Goal: Task Accomplishment & Management: Use online tool/utility

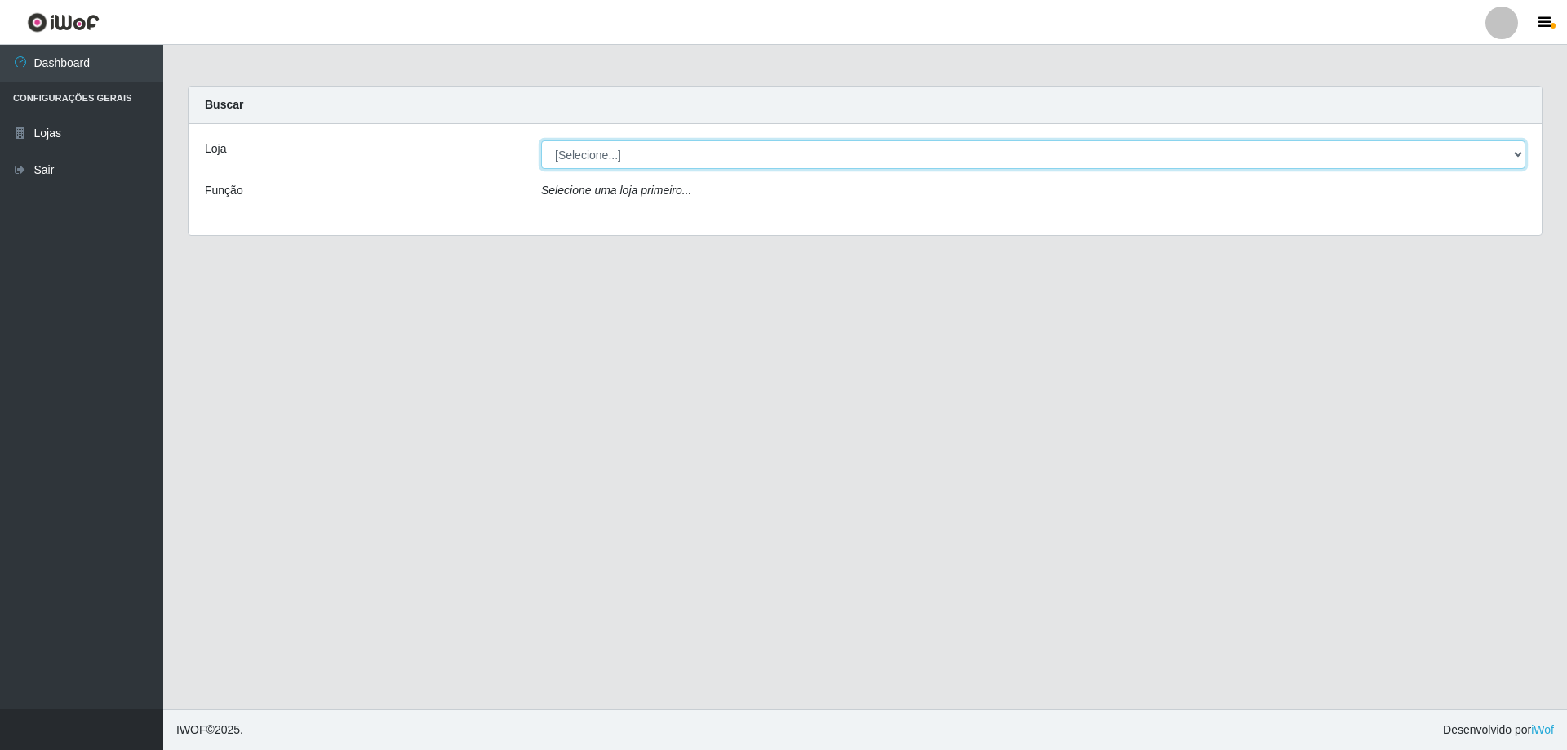
click at [803, 156] on select "[Selecione...] Atacado Vem - [STREET_ADDRESS]" at bounding box center [1033, 154] width 984 height 29
select select "461"
click at [541, 140] on select "[Selecione...] Atacado Vem - [STREET_ADDRESS]" at bounding box center [1033, 154] width 984 height 29
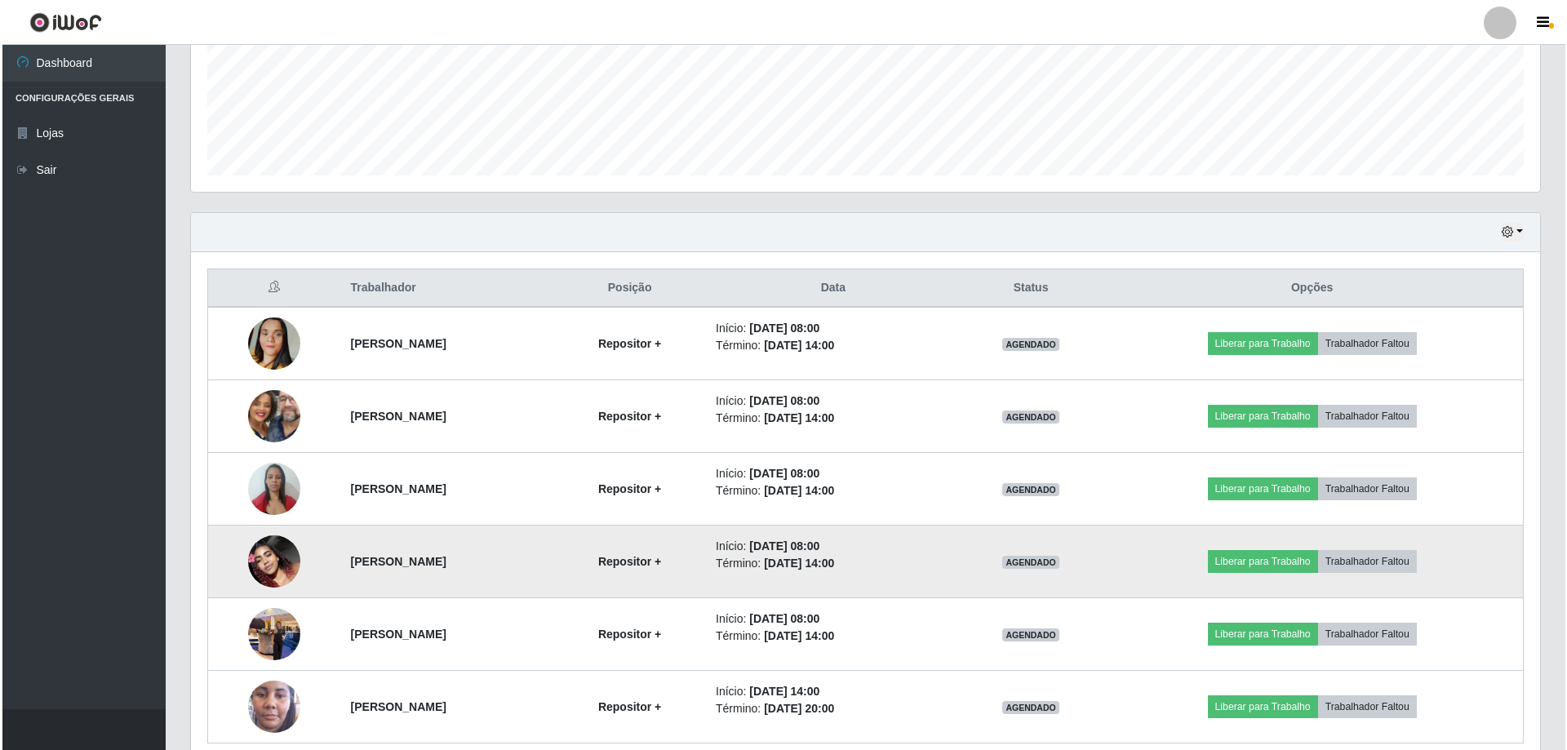
scroll to position [479, 0]
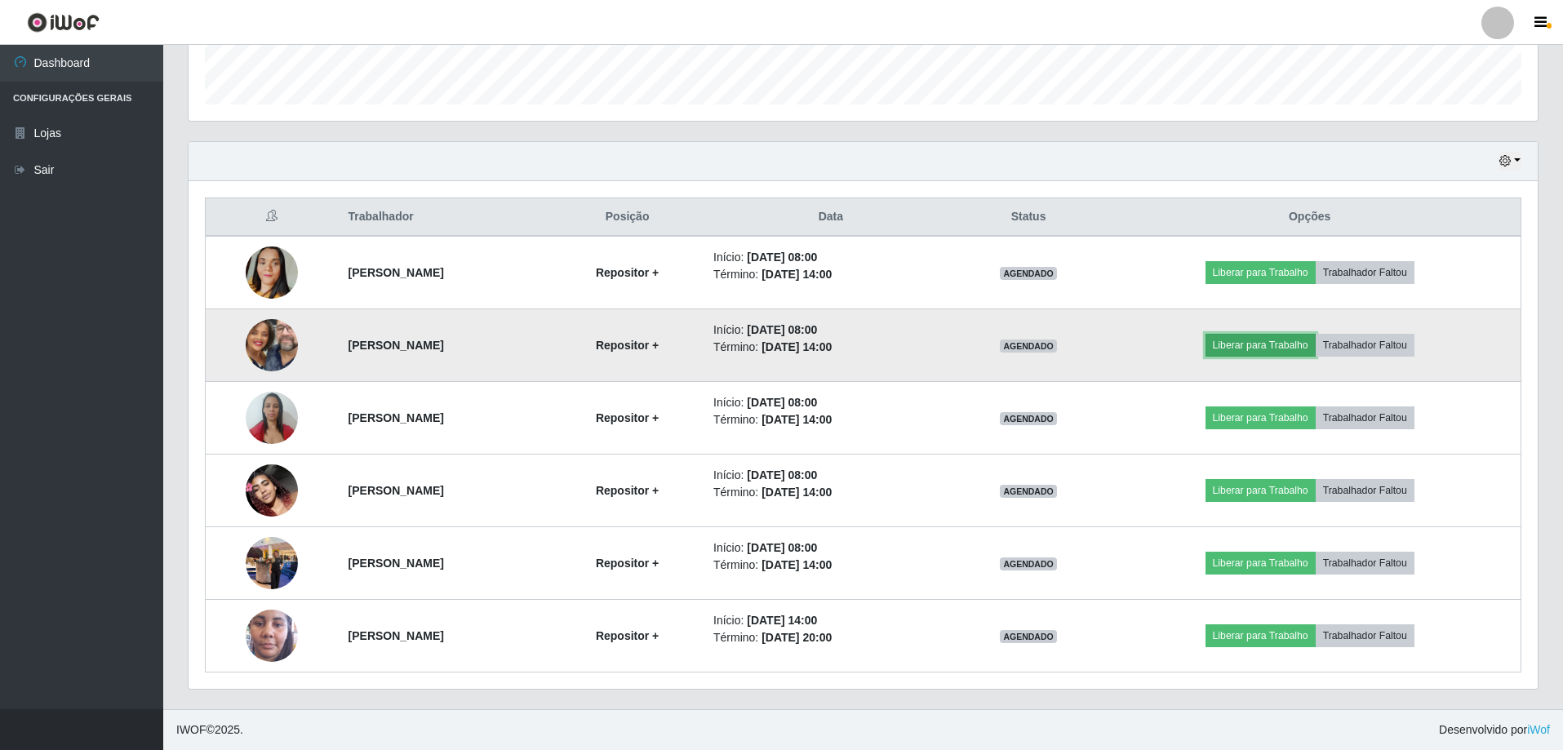
click at [1275, 342] on button "Liberar para Trabalho" at bounding box center [1260, 345] width 110 height 23
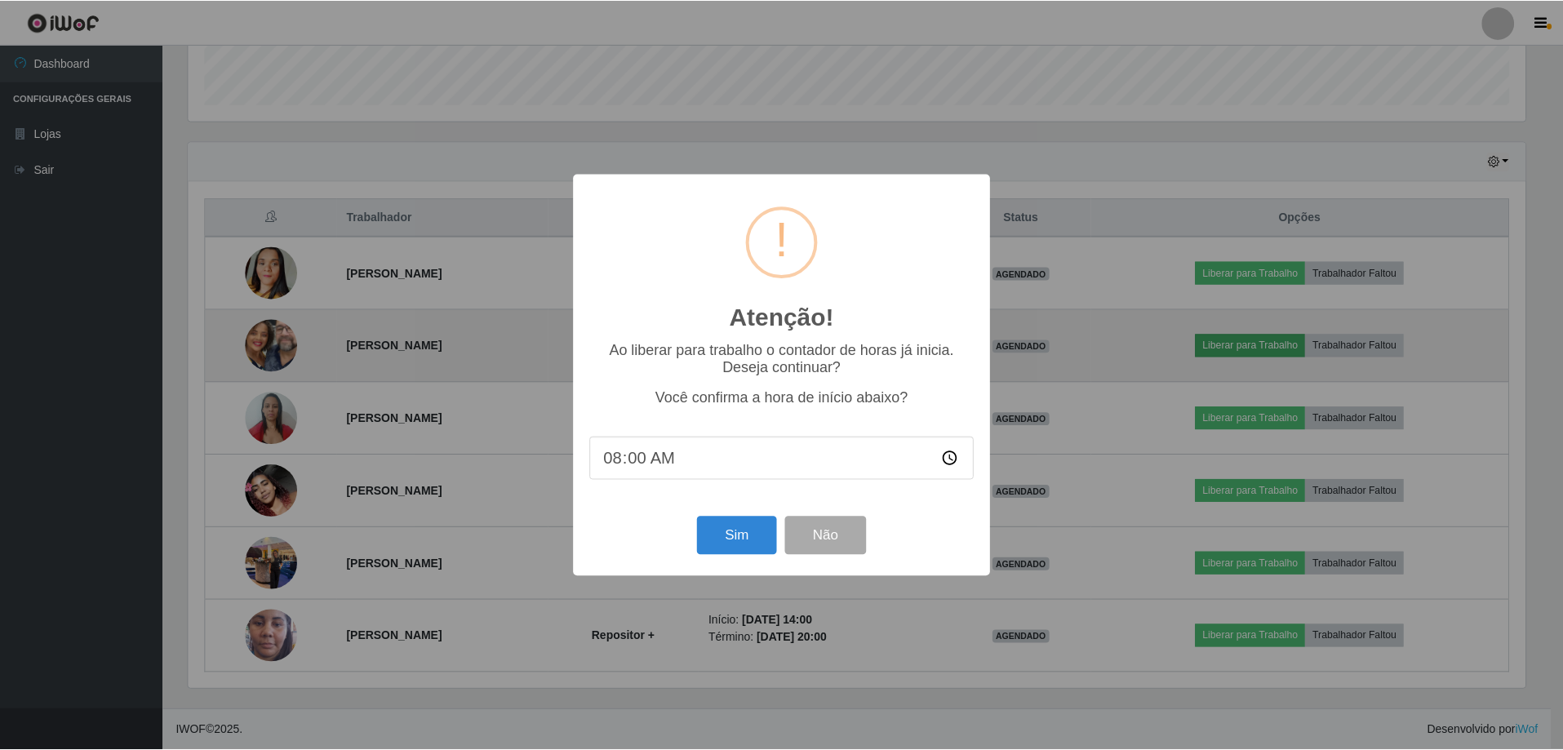
scroll to position [339, 1341]
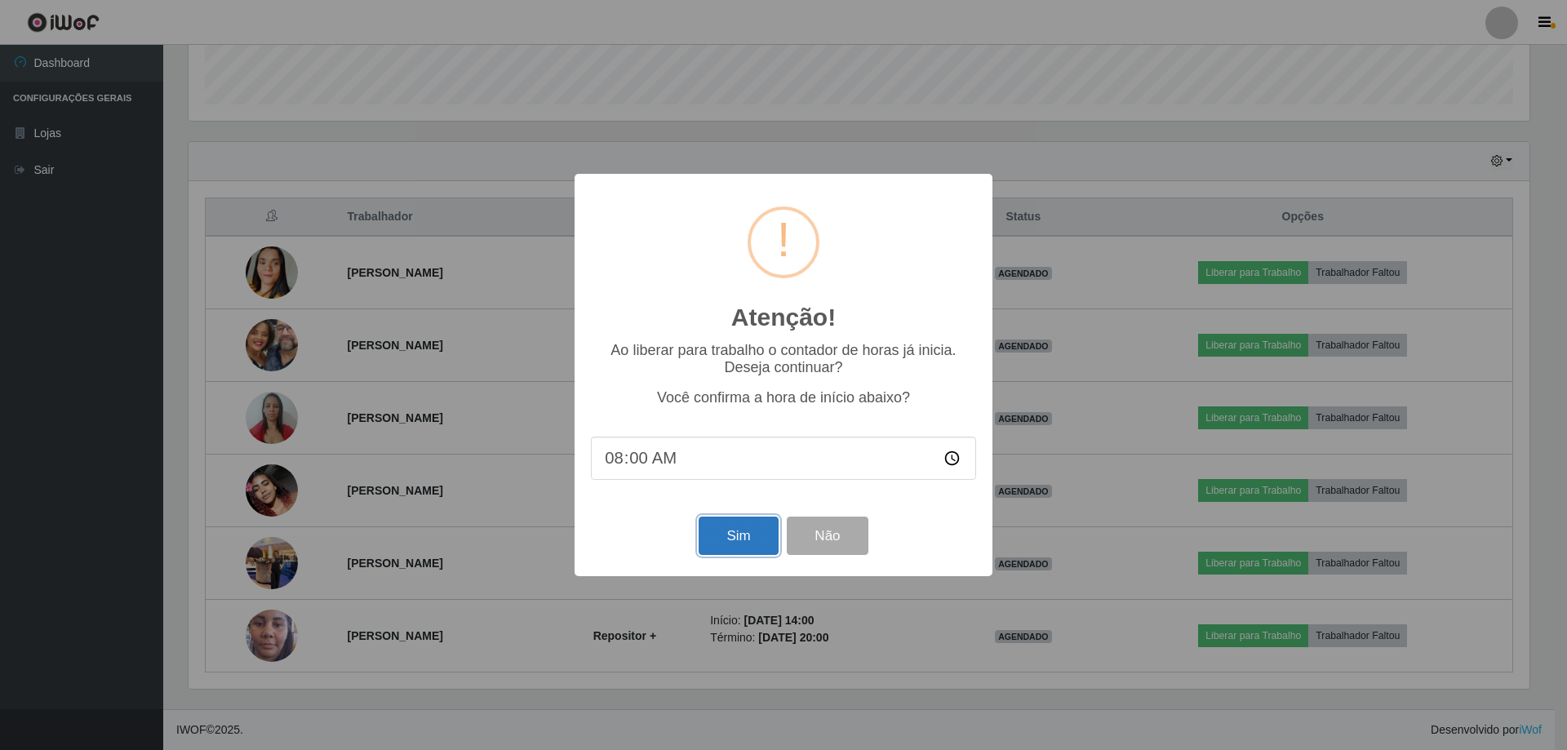
click at [730, 545] on button "Sim" at bounding box center [738, 536] width 79 height 38
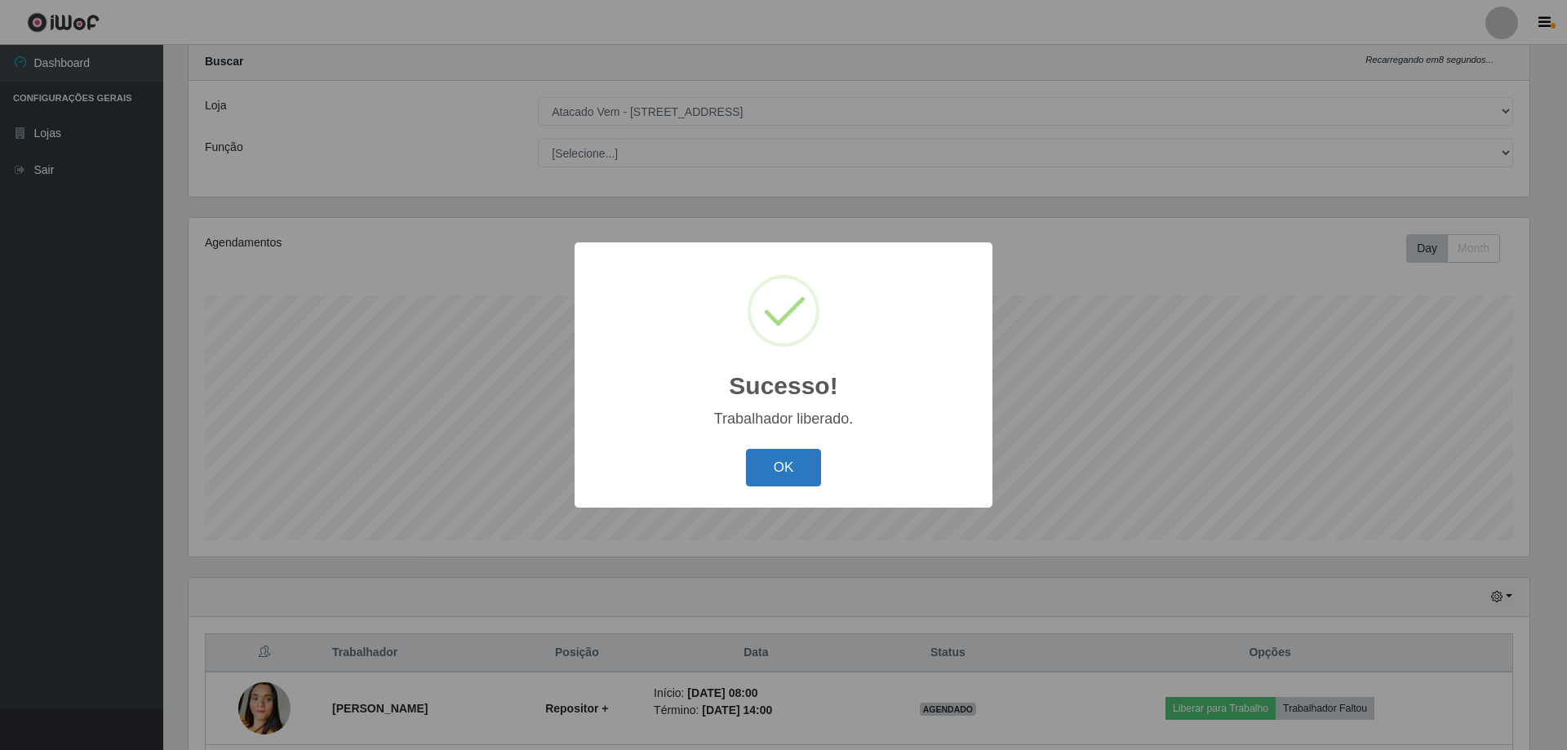
click at [801, 467] on button "OK" at bounding box center [784, 468] width 76 height 38
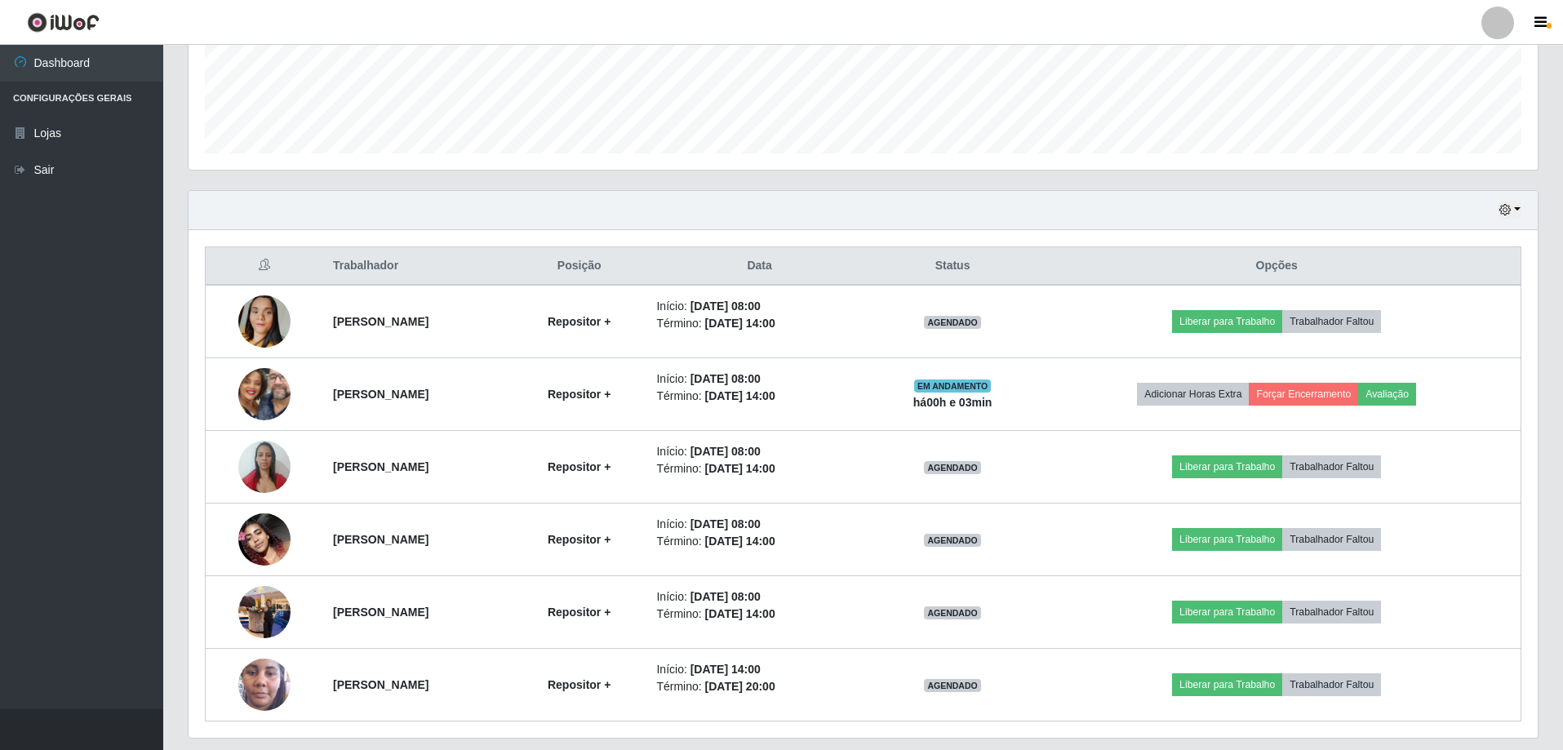
scroll to position [451, 0]
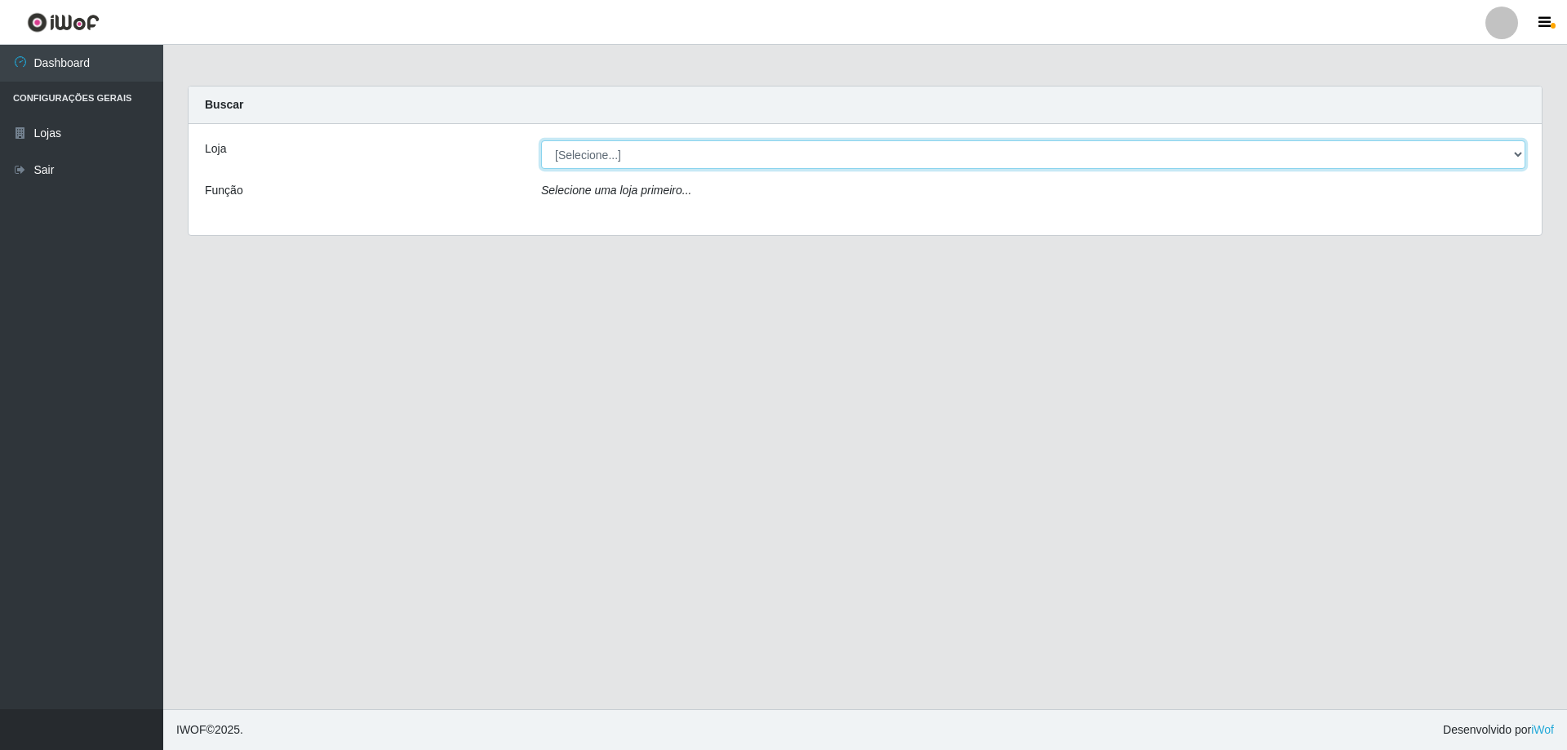
click at [649, 155] on select "[Selecione...] Atacado Vem - [STREET_ADDRESS]" at bounding box center [1033, 154] width 984 height 29
select select "461"
click at [541, 140] on select "[Selecione...] Atacado Vem - [STREET_ADDRESS]" at bounding box center [1033, 154] width 984 height 29
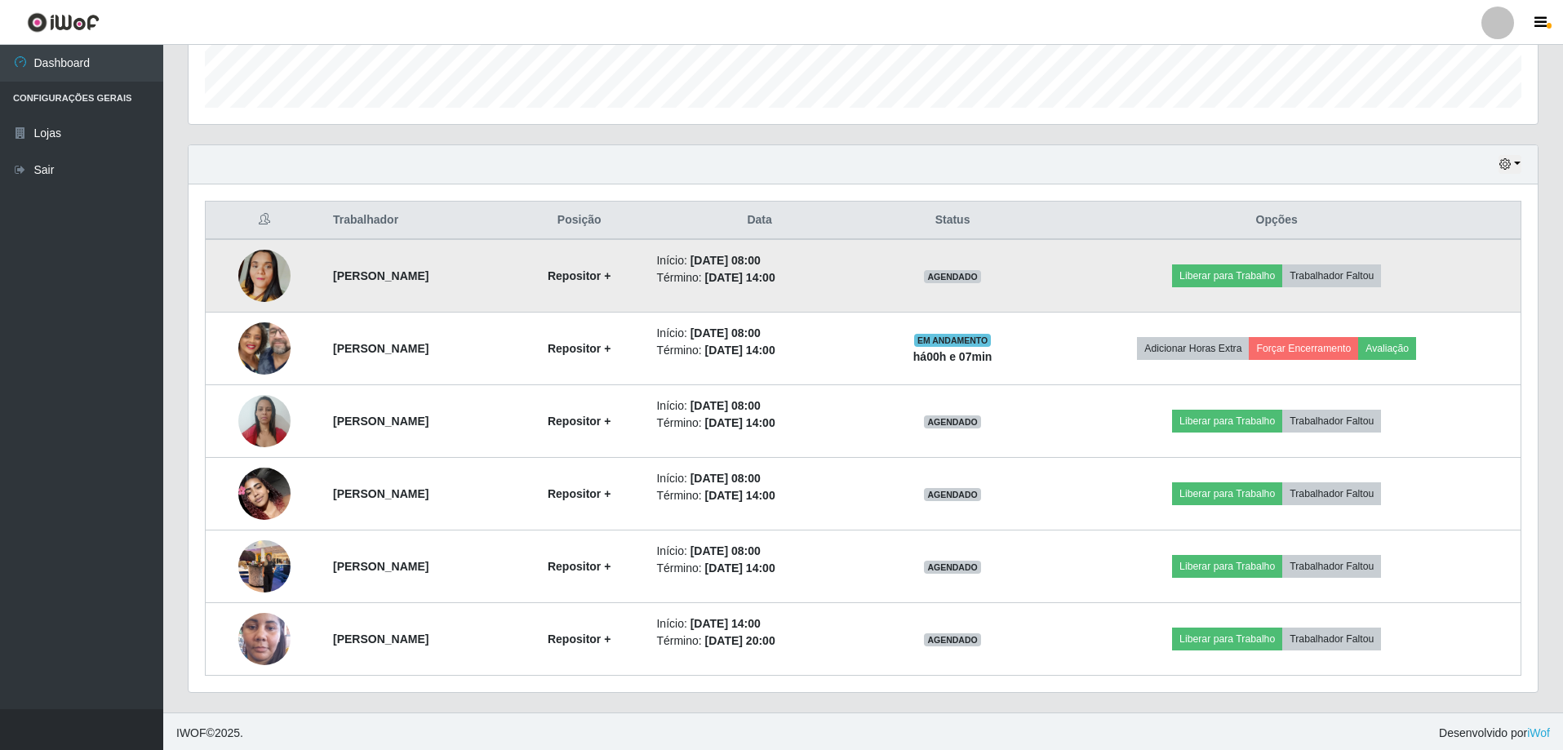
scroll to position [479, 0]
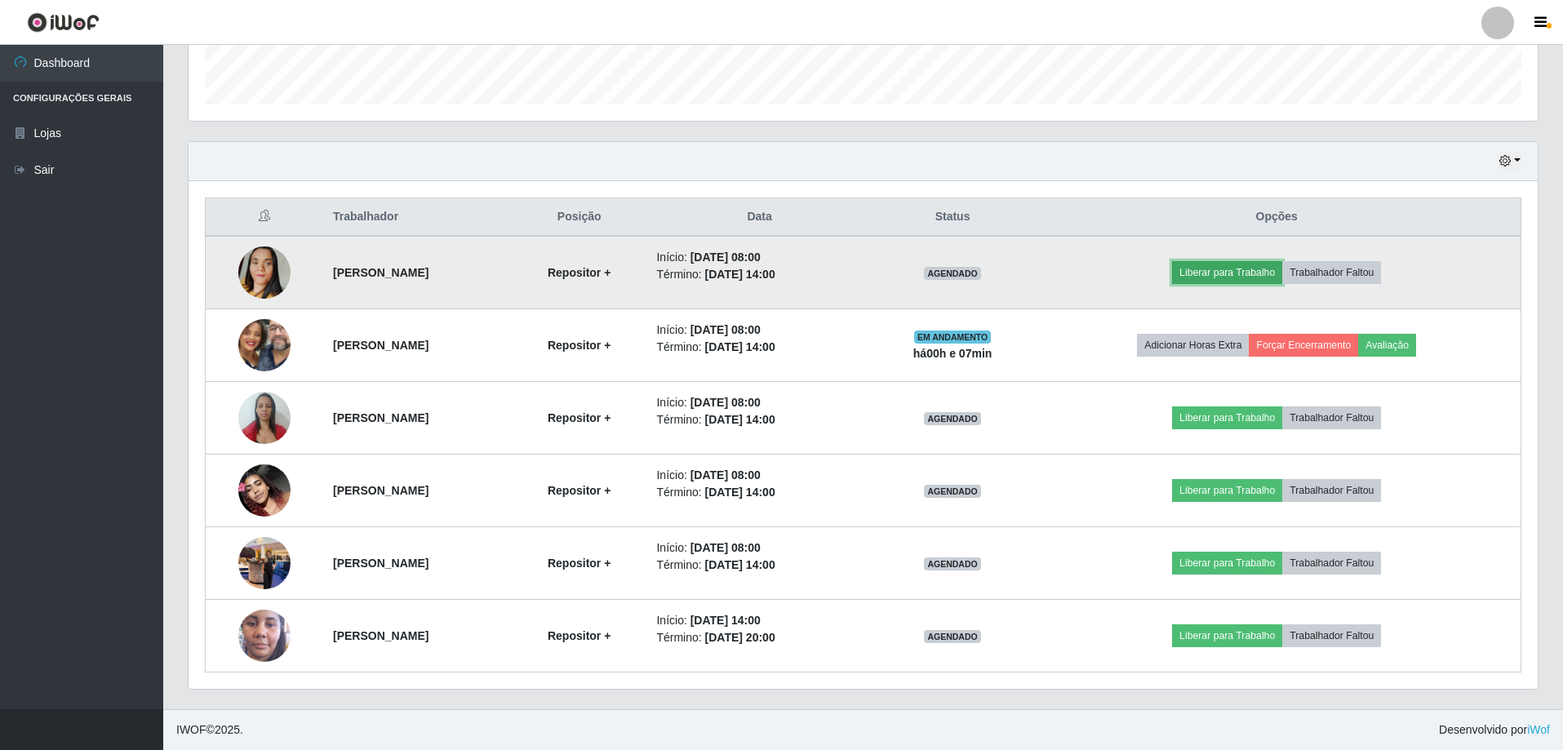
click at [1273, 273] on button "Liberar para Trabalho" at bounding box center [1227, 272] width 110 height 23
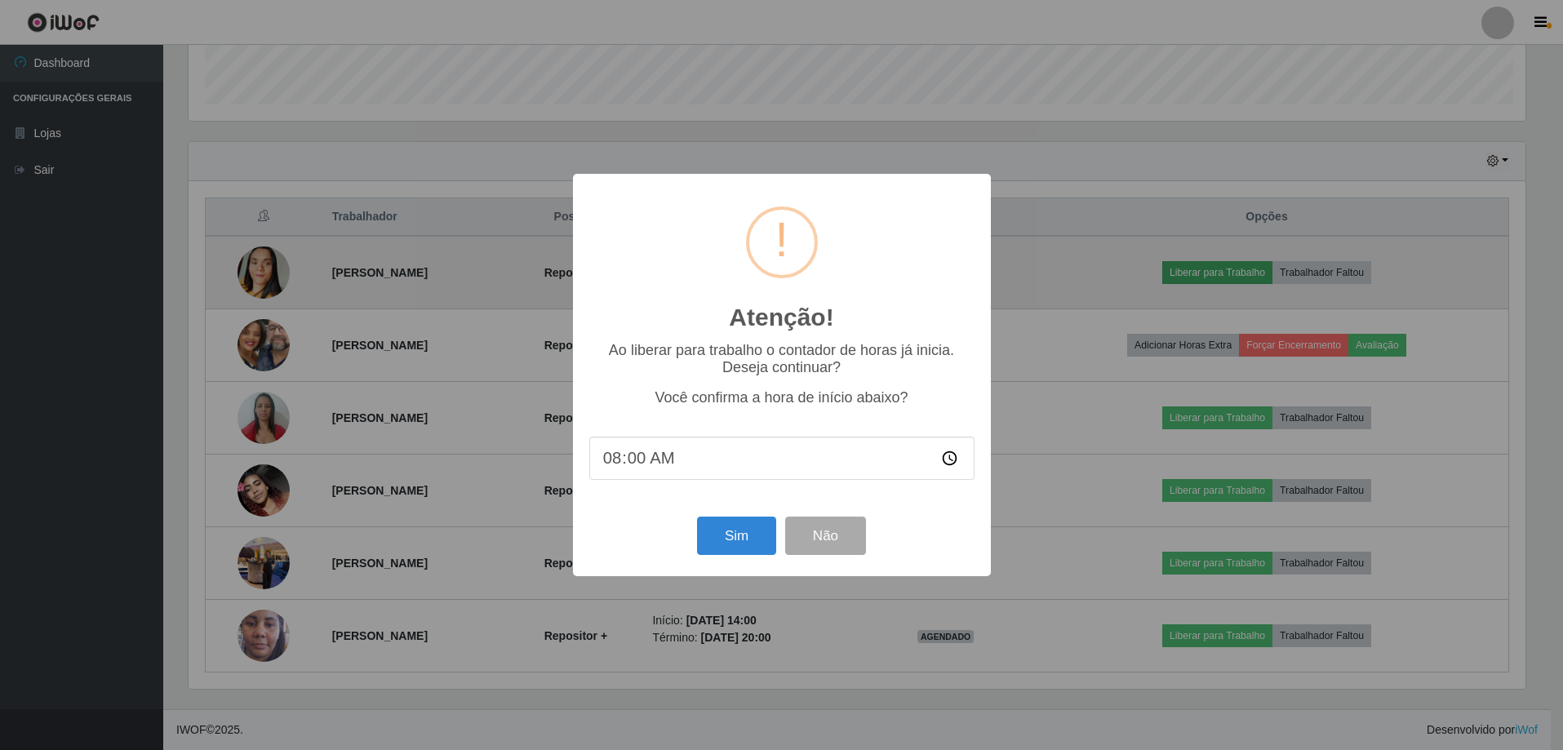
scroll to position [339, 1341]
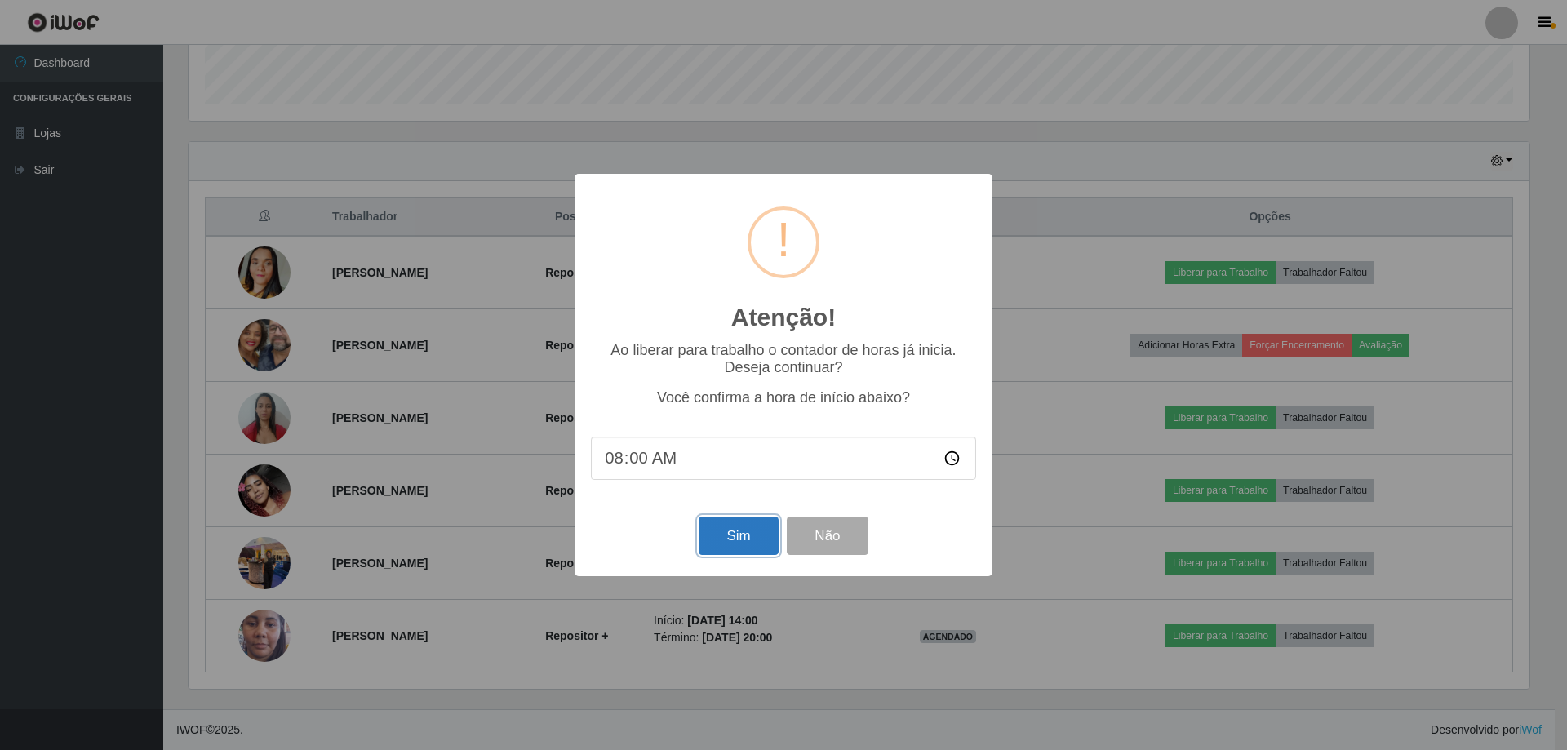
click at [722, 552] on button "Sim" at bounding box center [738, 536] width 79 height 38
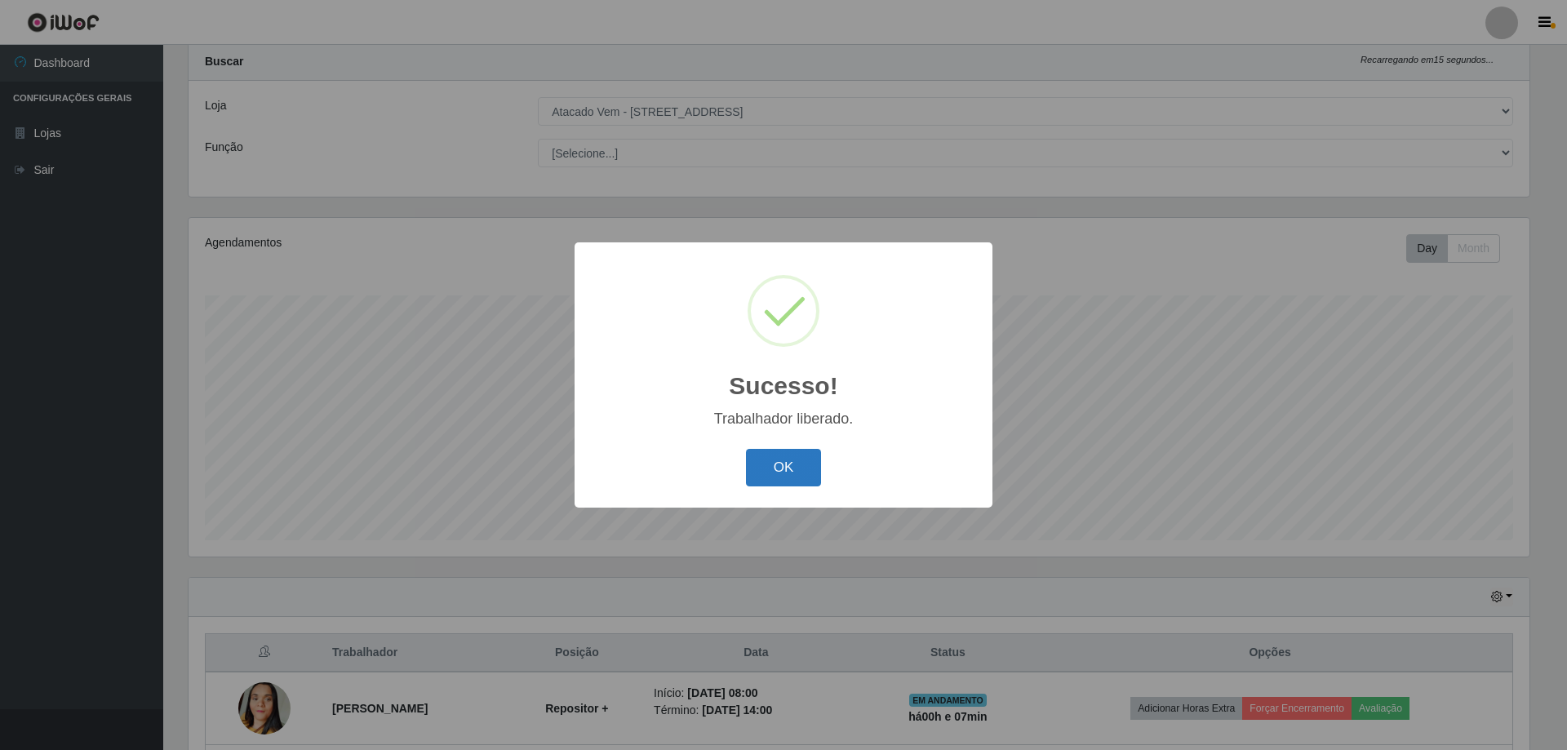
click at [793, 476] on button "OK" at bounding box center [784, 468] width 76 height 38
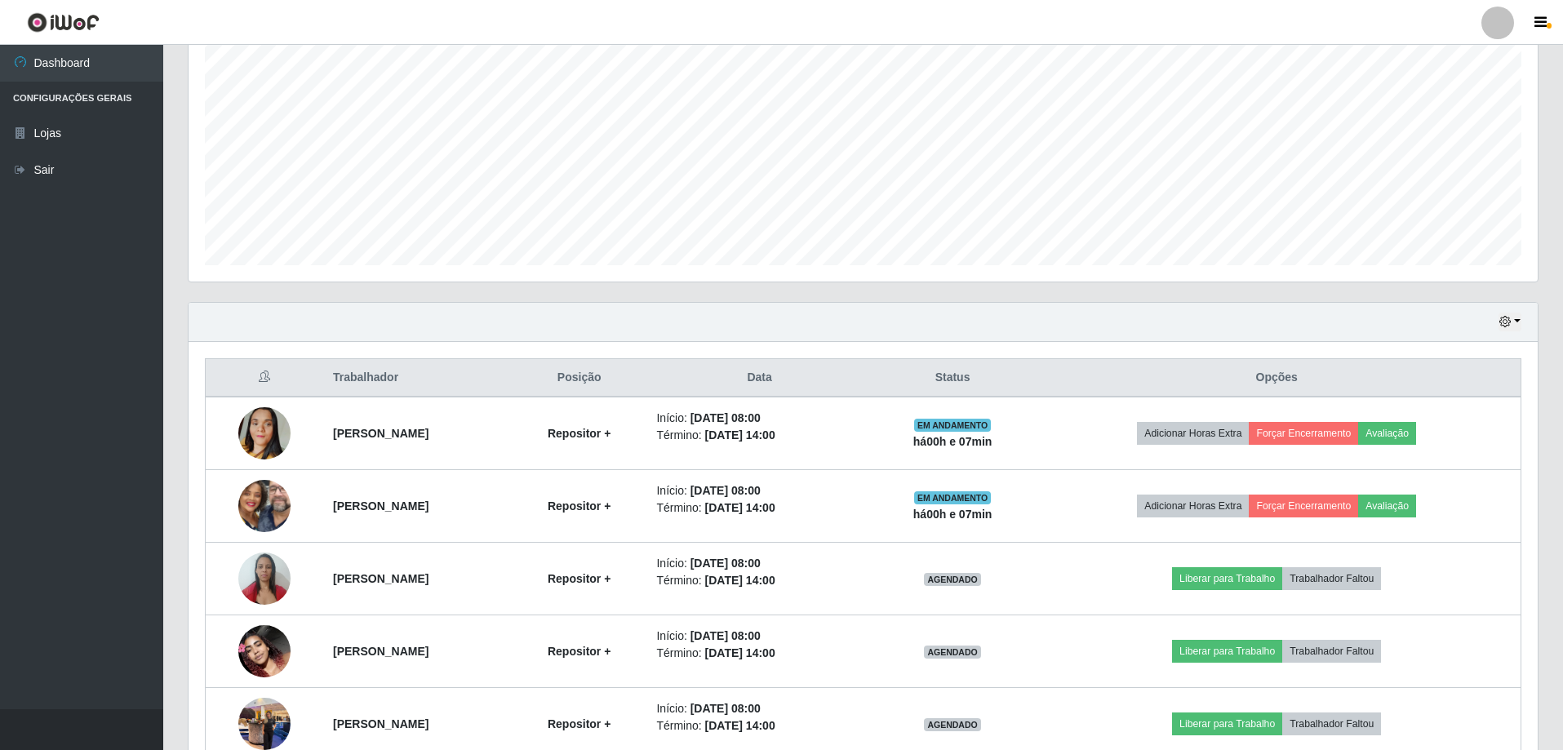
scroll to position [326, 0]
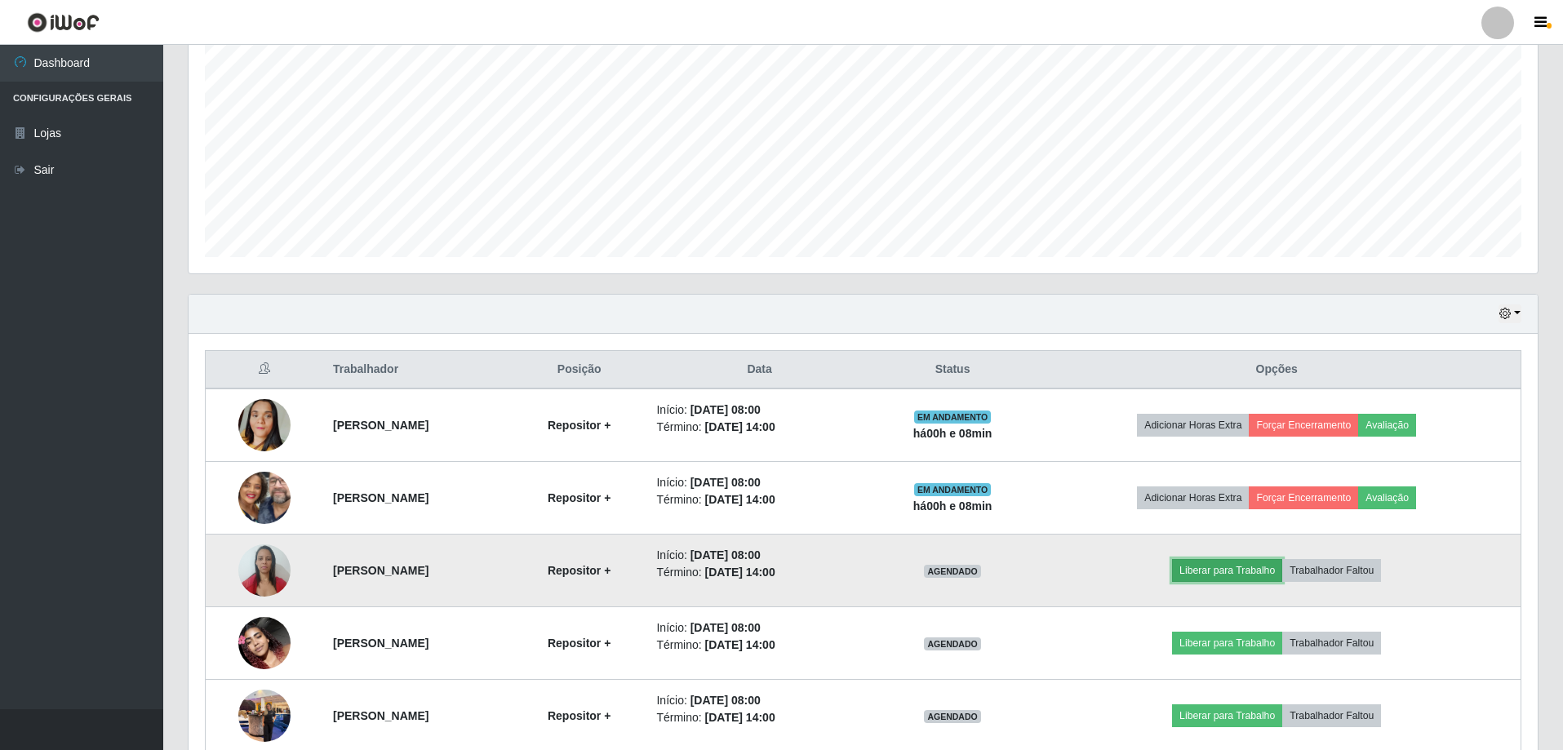
click at [1243, 571] on button "Liberar para Trabalho" at bounding box center [1227, 570] width 110 height 23
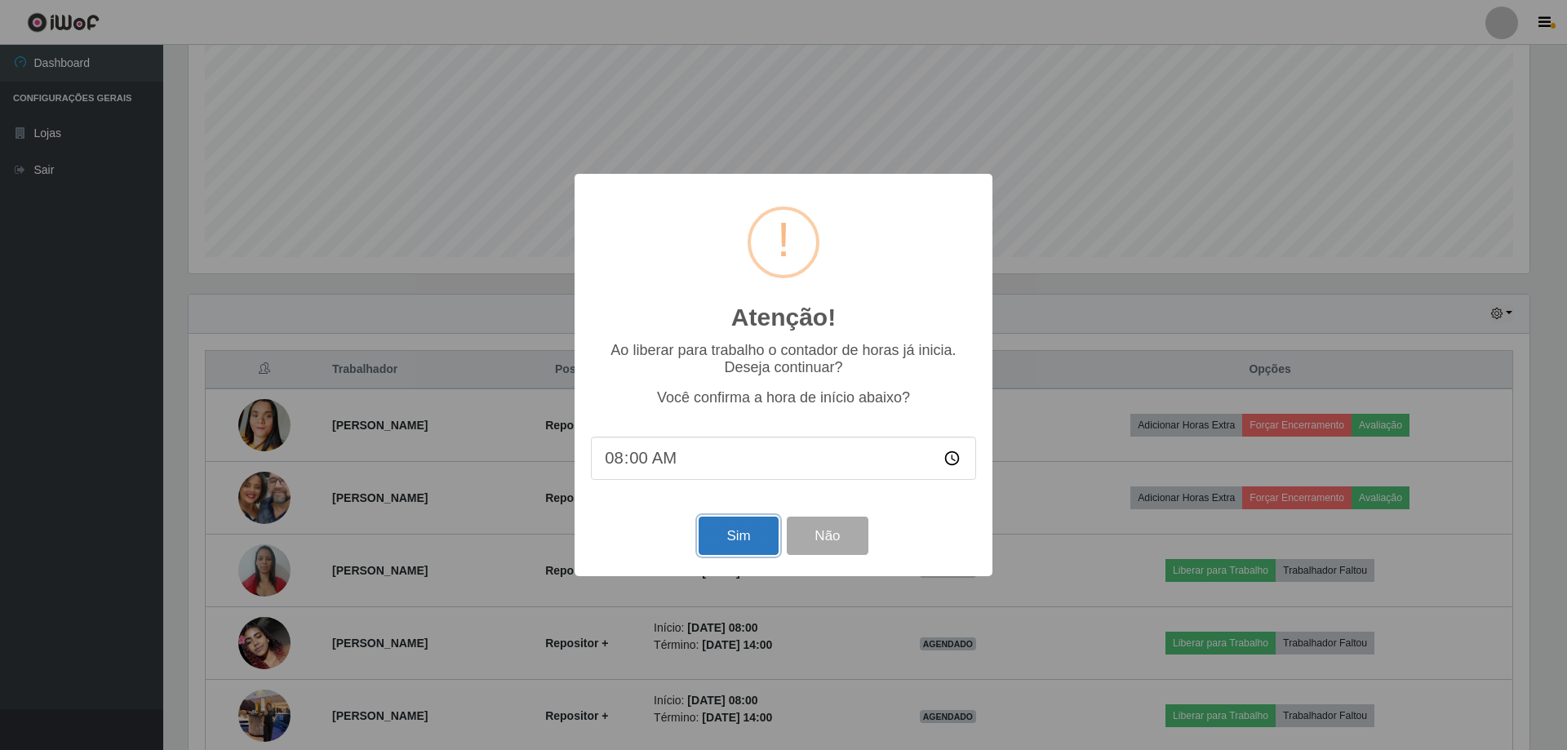
click at [719, 543] on button "Sim" at bounding box center [738, 536] width 79 height 38
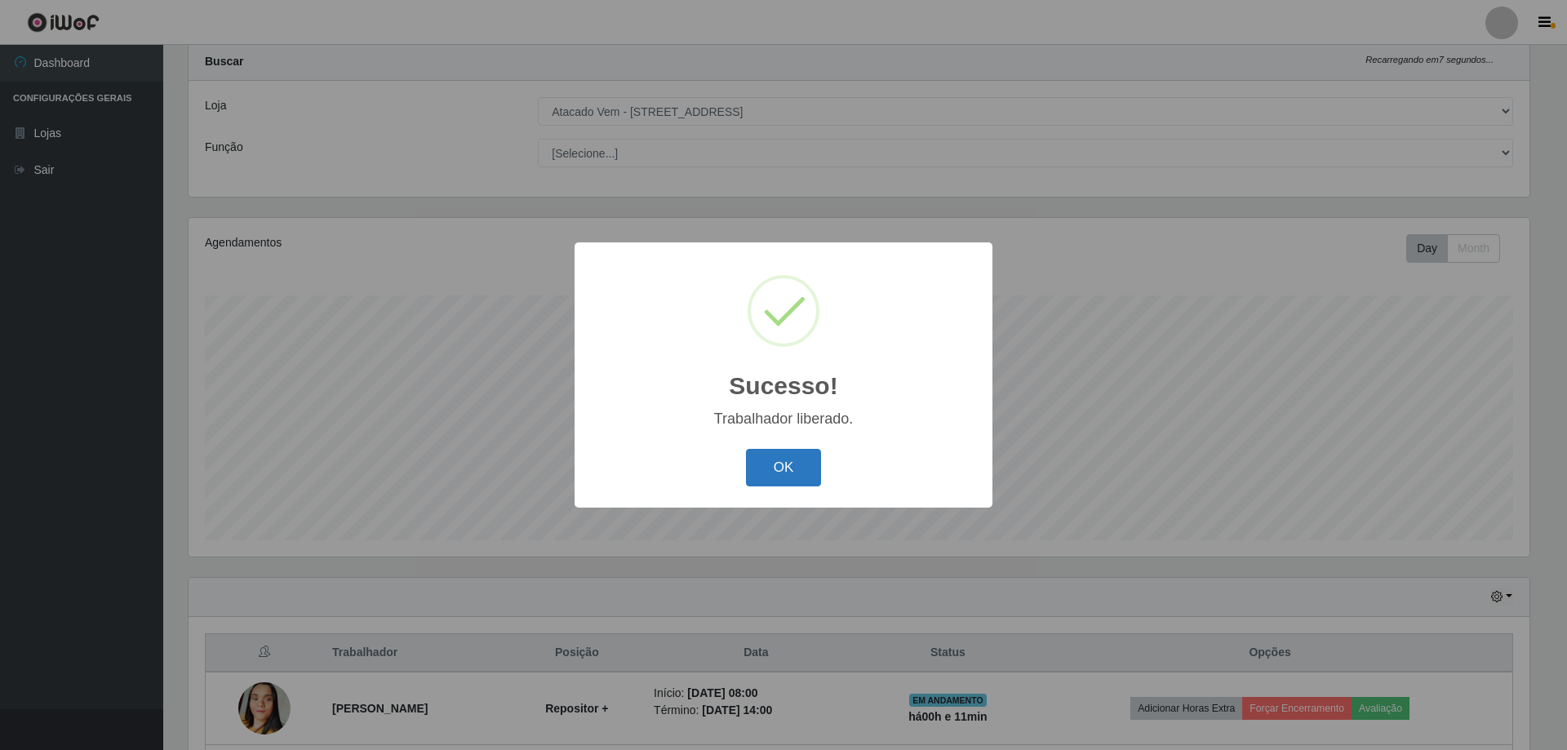
click at [809, 468] on button "OK" at bounding box center [784, 468] width 76 height 38
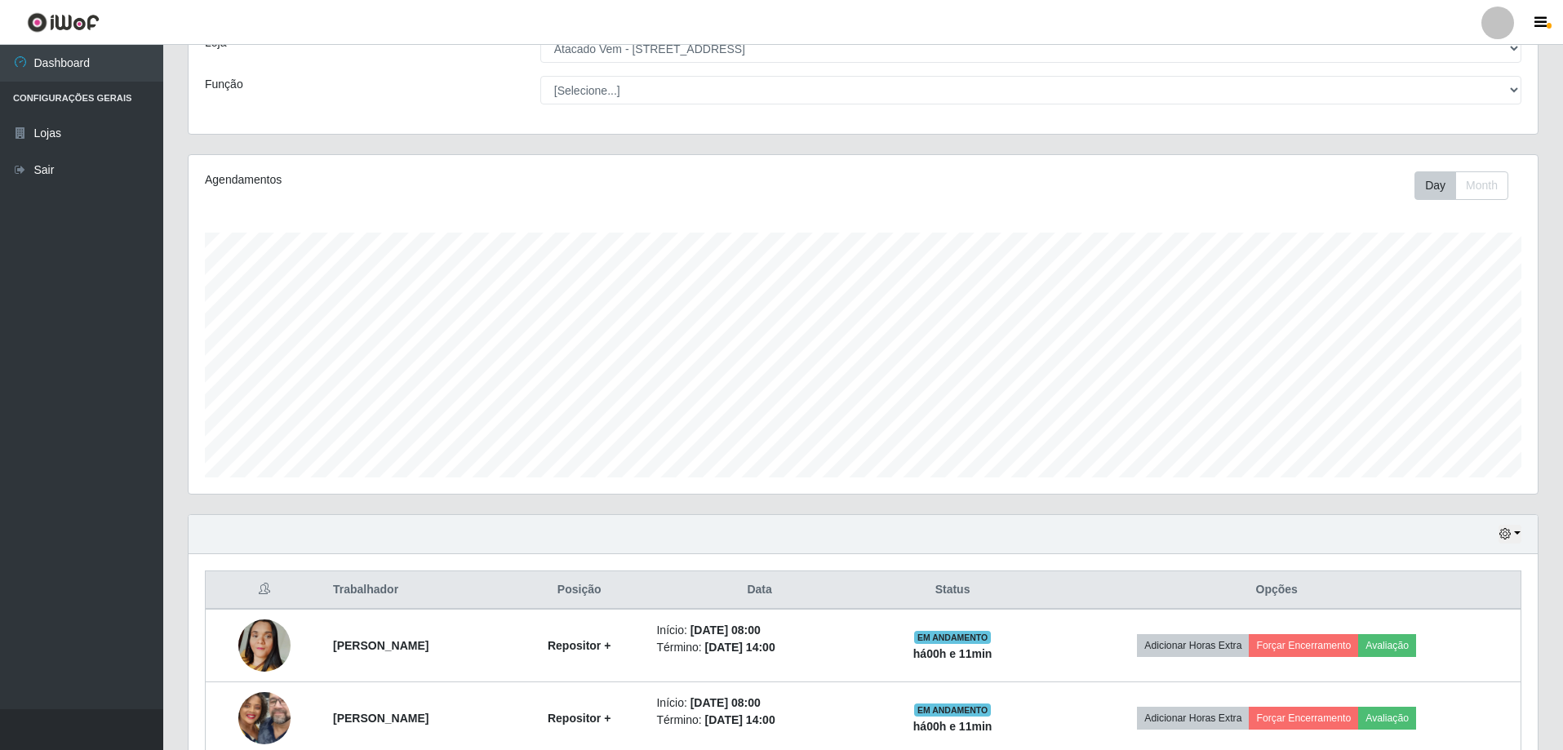
scroll to position [451, 0]
